Goal: Navigation & Orientation: Locate item on page

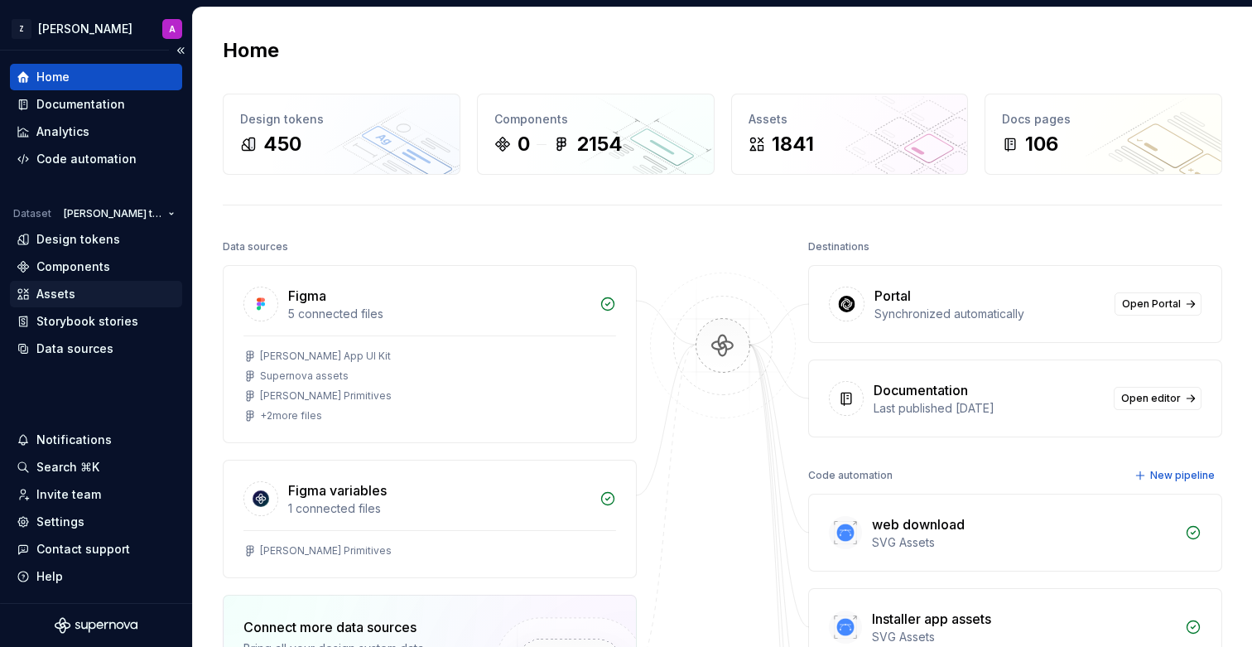
click at [82, 293] on div "Assets" at bounding box center [96, 294] width 159 height 17
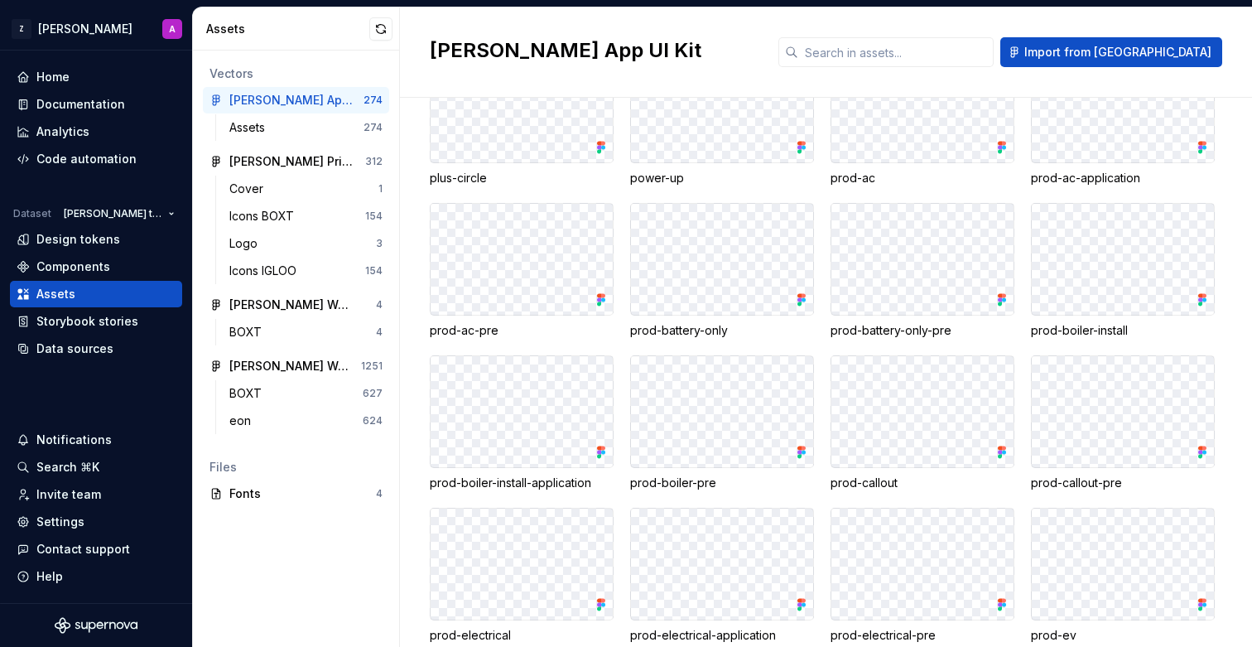
scroll to position [2250, 0]
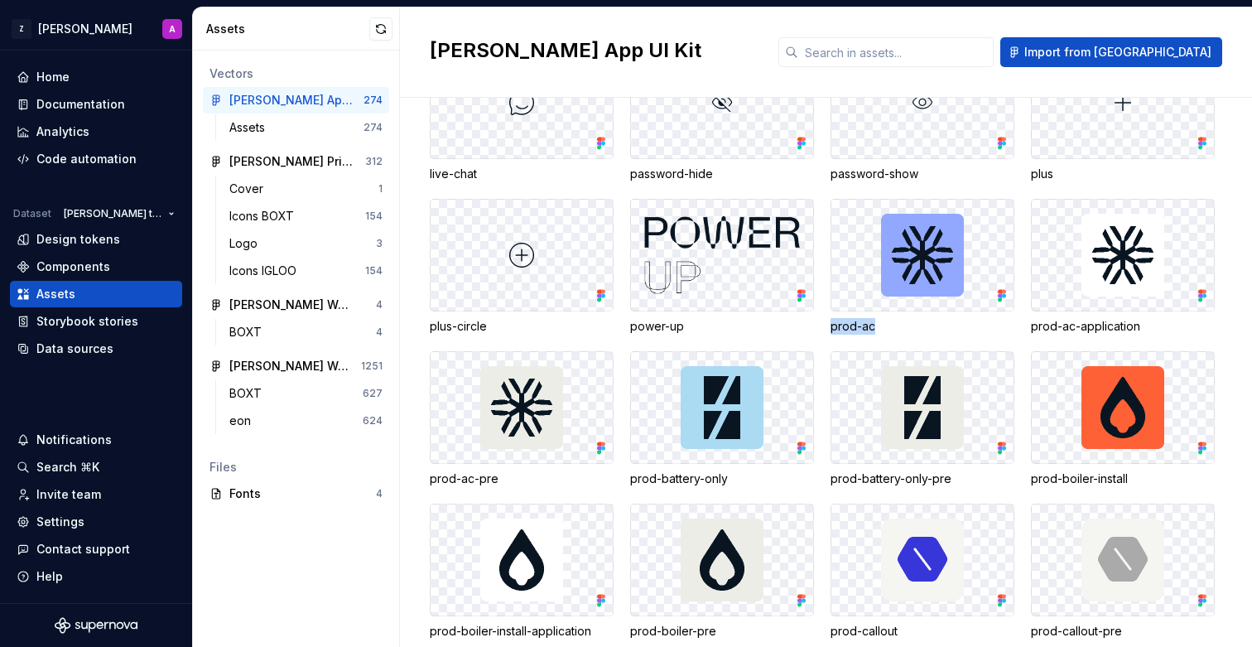
drag, startPoint x: 880, startPoint y: 325, endPoint x: 826, endPoint y: 325, distance: 53.8
click at [826, 325] on div "arrival arrival-fill arrow-left arrow-right availability availability-banned av…" at bounding box center [841, 571] width 822 height 5315
copy div "prod-ac"
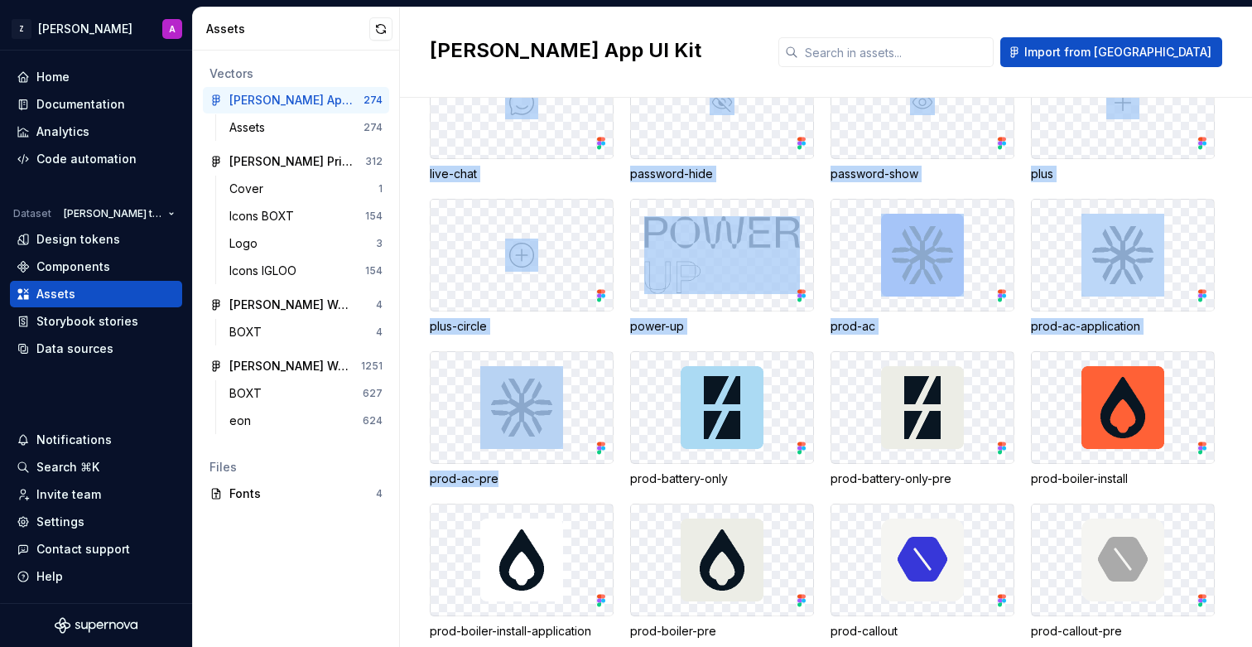
drag, startPoint x: 500, startPoint y: 477, endPoint x: 424, endPoint y: 477, distance: 76.2
click at [424, 477] on div "Assets / [PERSON_NAME] arrival arrival-fill arrow-left arrow-right availability…" at bounding box center [826, 372] width 852 height 549
click at [450, 479] on div "prod-ac-pre" at bounding box center [522, 478] width 184 height 17
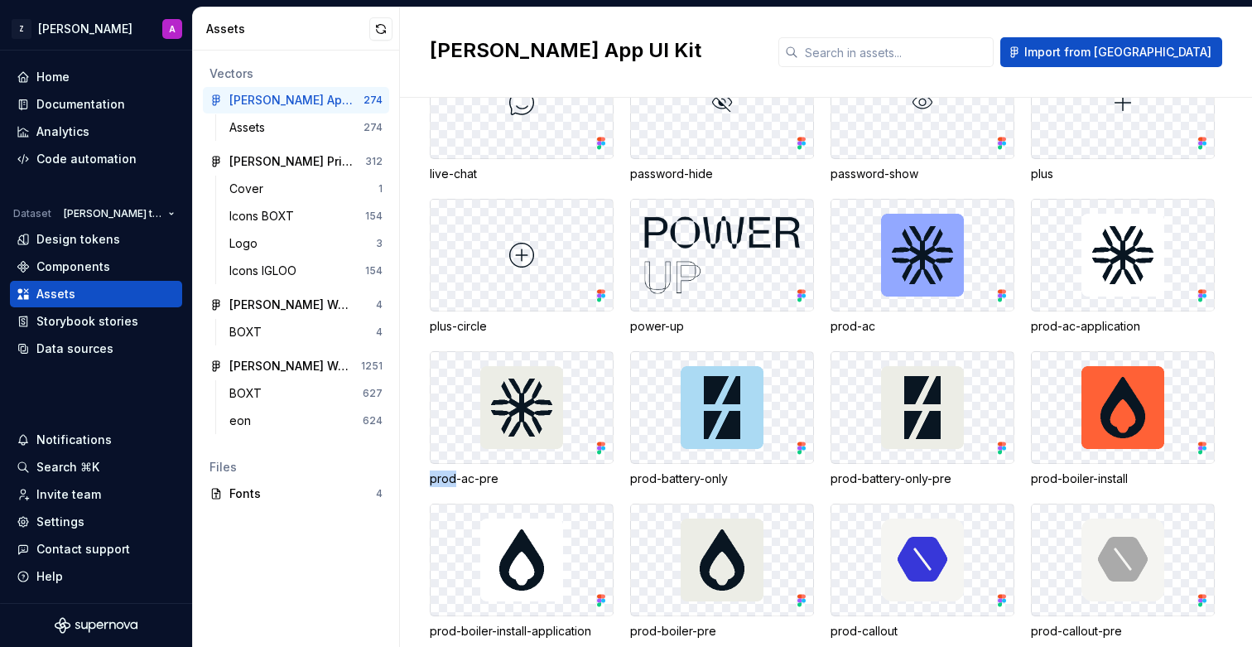
click at [450, 479] on div "prod-ac-pre" at bounding box center [522, 478] width 184 height 17
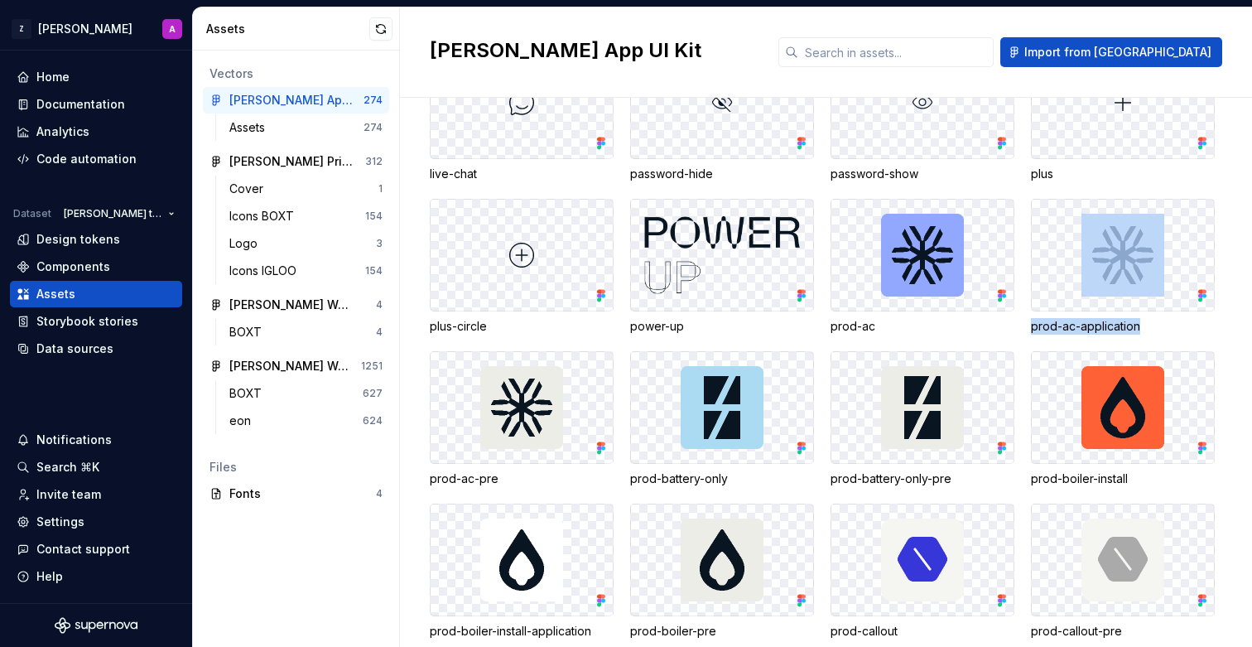
drag, startPoint x: 1152, startPoint y: 329, endPoint x: 1021, endPoint y: 326, distance: 131.7
click at [1021, 326] on div "arrival arrival-fill arrow-left arrow-right availability availability-banned av…" at bounding box center [841, 571] width 822 height 5315
click at [1042, 328] on div "prod-ac-application" at bounding box center [1123, 326] width 184 height 17
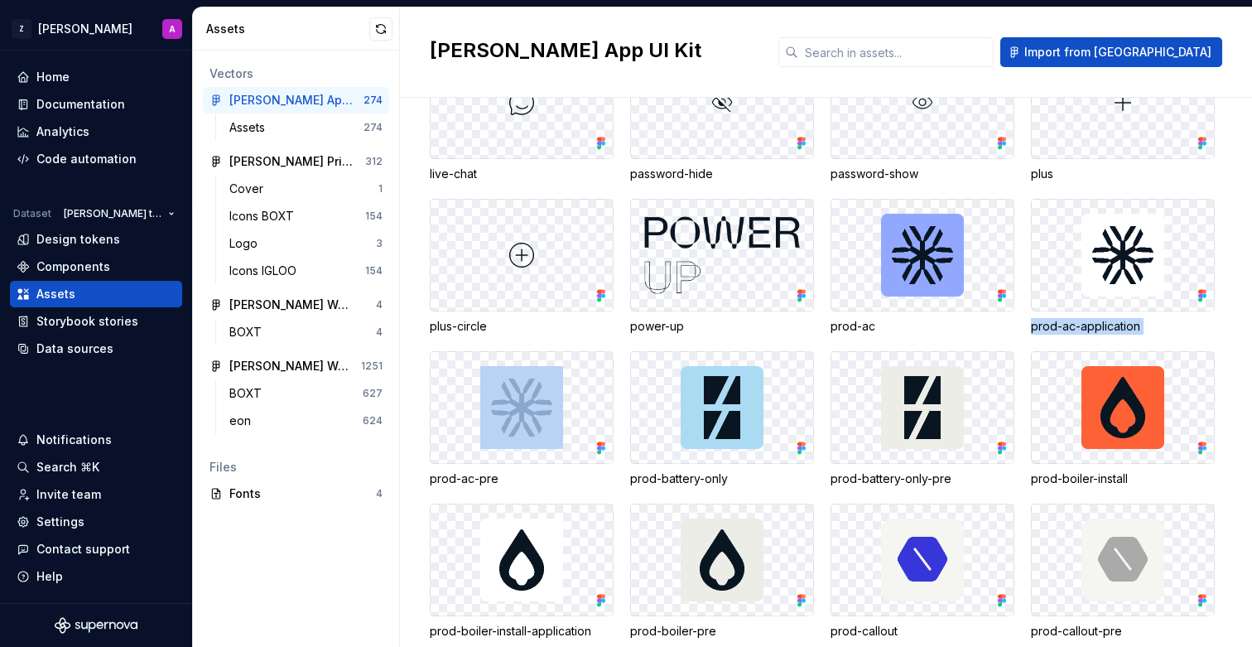
click at [1042, 328] on div "prod-ac-application" at bounding box center [1123, 326] width 184 height 17
